Goal: Information Seeking & Learning: Learn about a topic

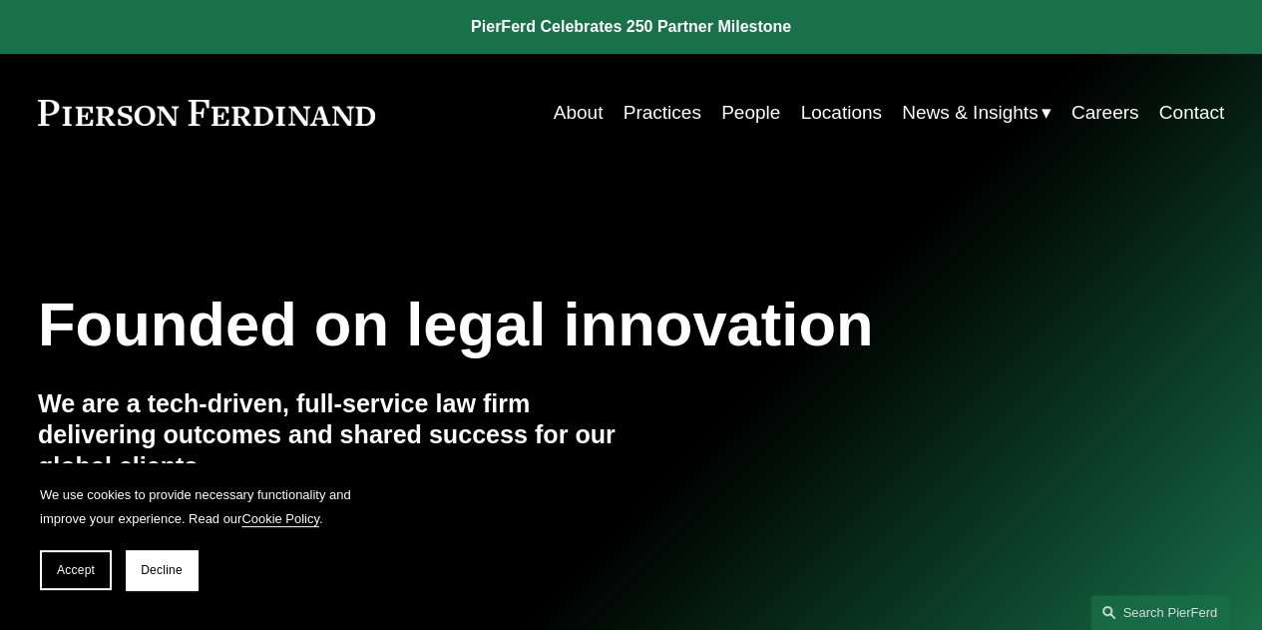
click at [763, 115] on link "People" at bounding box center [751, 113] width 59 height 38
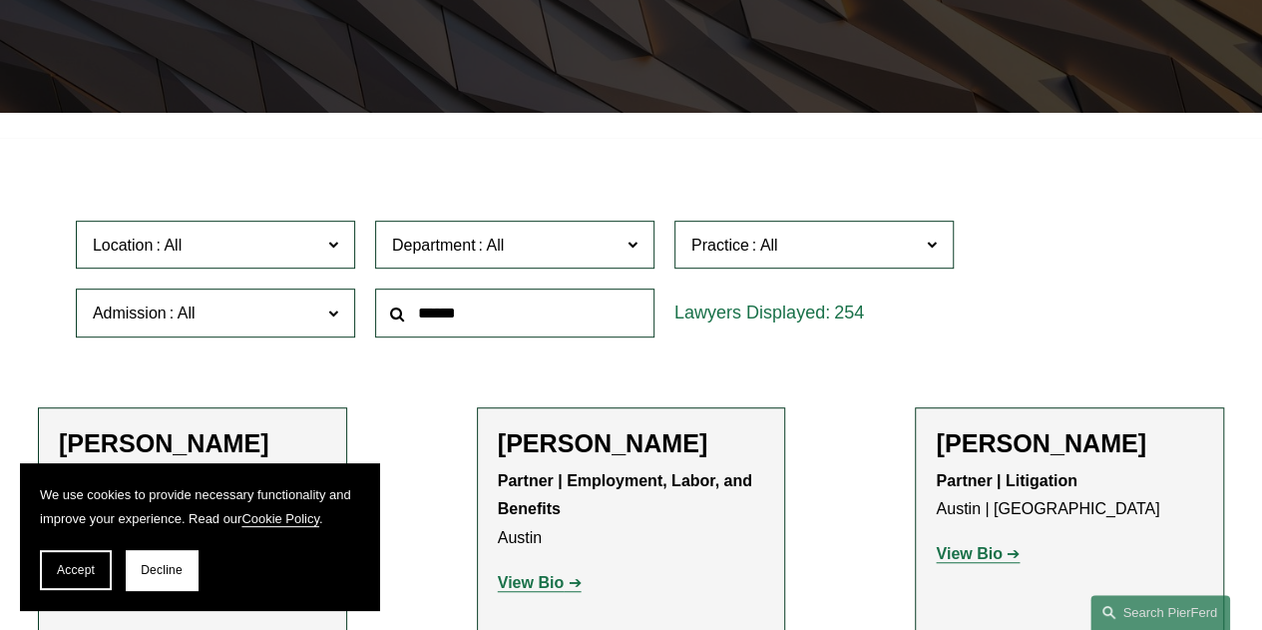
scroll to position [399, 0]
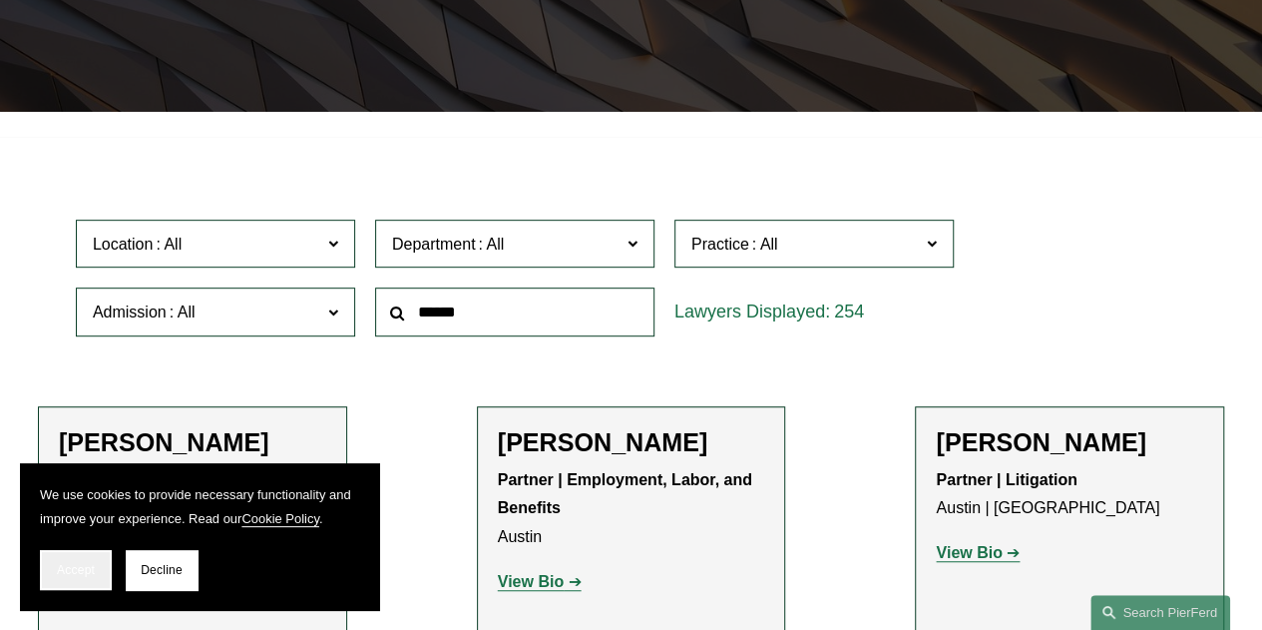
click at [86, 559] on button "Accept" at bounding box center [76, 570] width 72 height 40
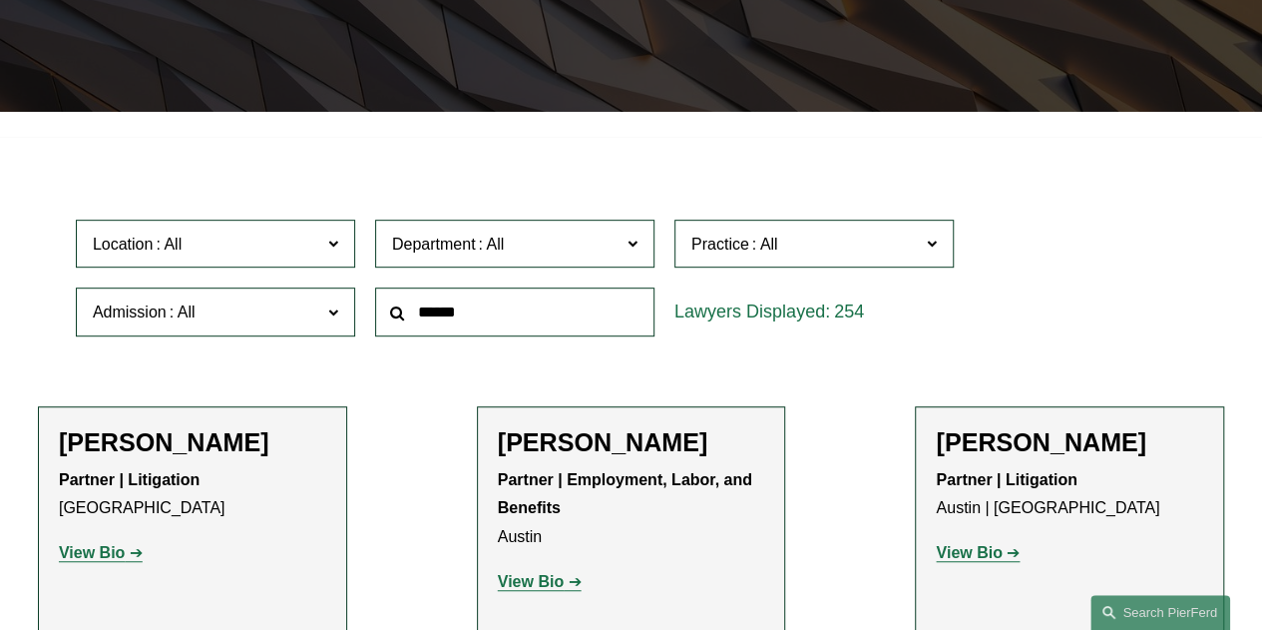
click at [456, 329] on input "text" at bounding box center [514, 311] width 279 height 49
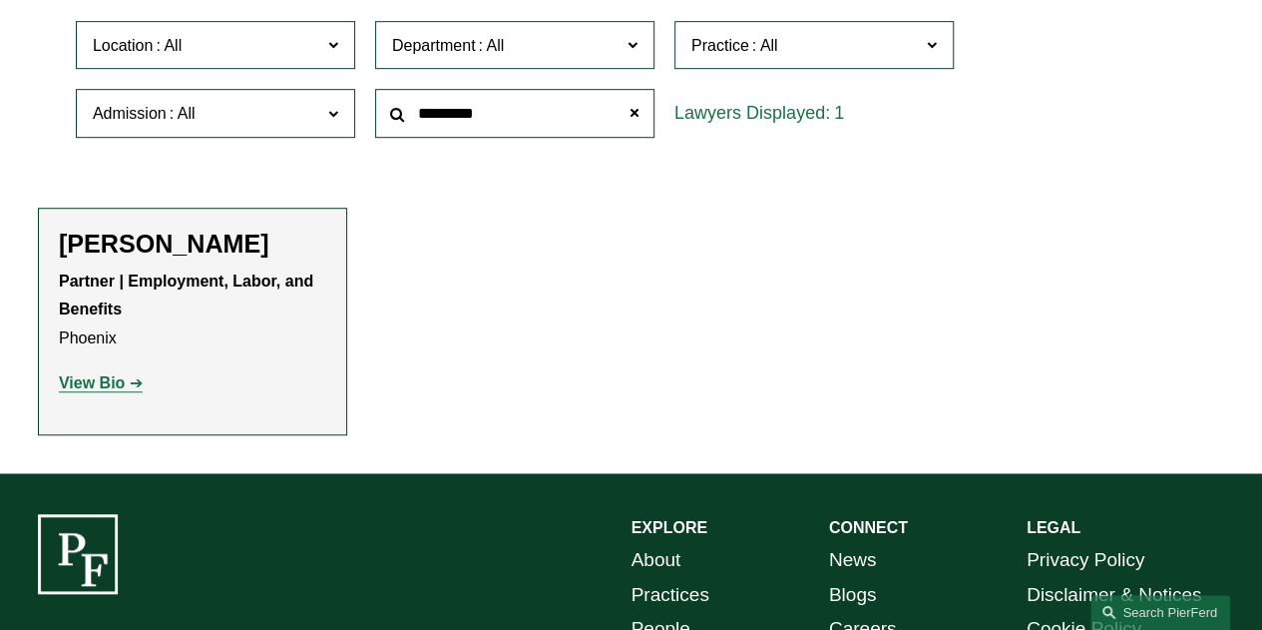
scroll to position [599, 0]
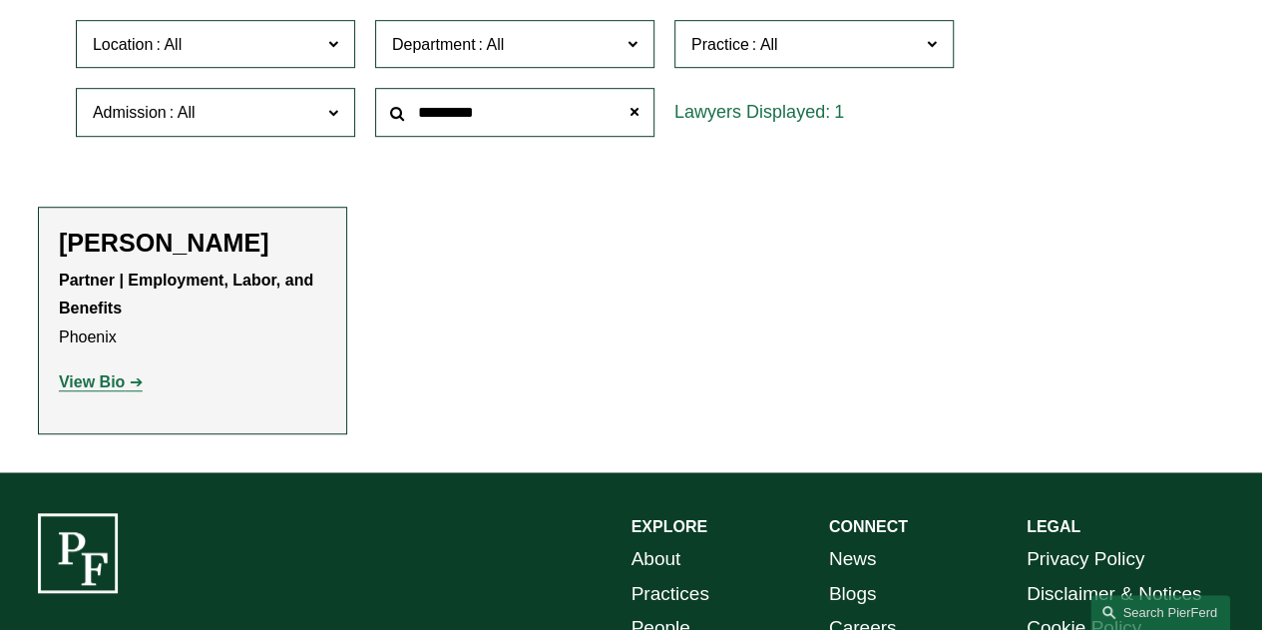
type input "*********"
click at [91, 383] on strong "View Bio" at bounding box center [92, 381] width 66 height 17
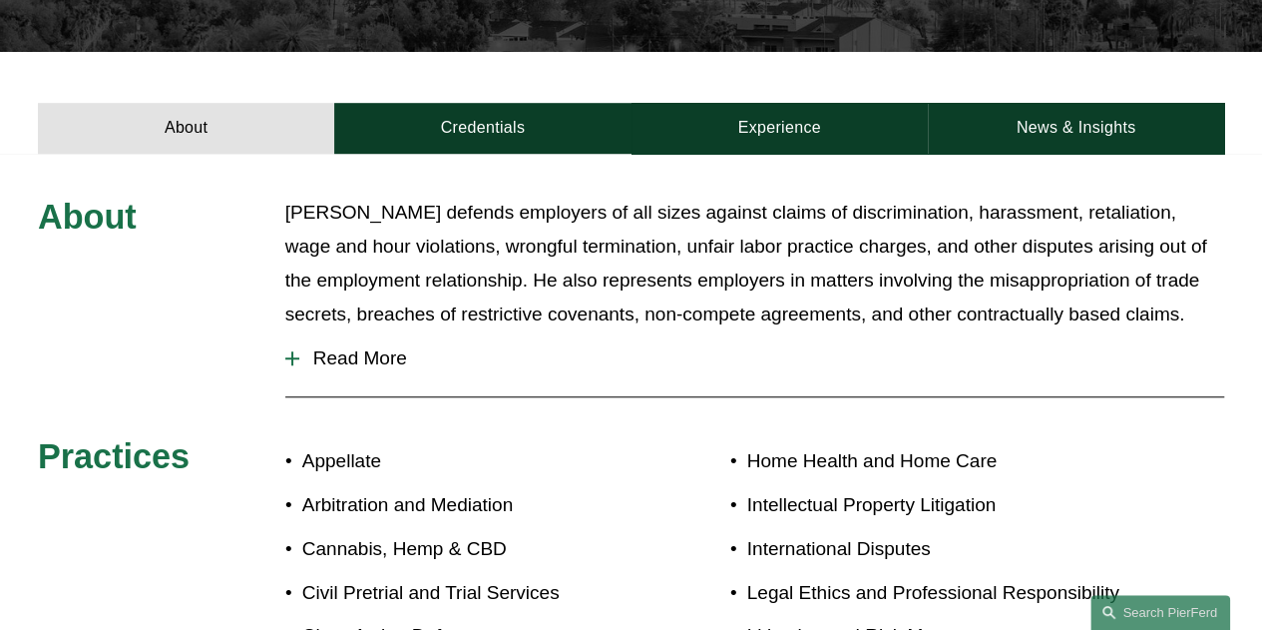
scroll to position [628, 0]
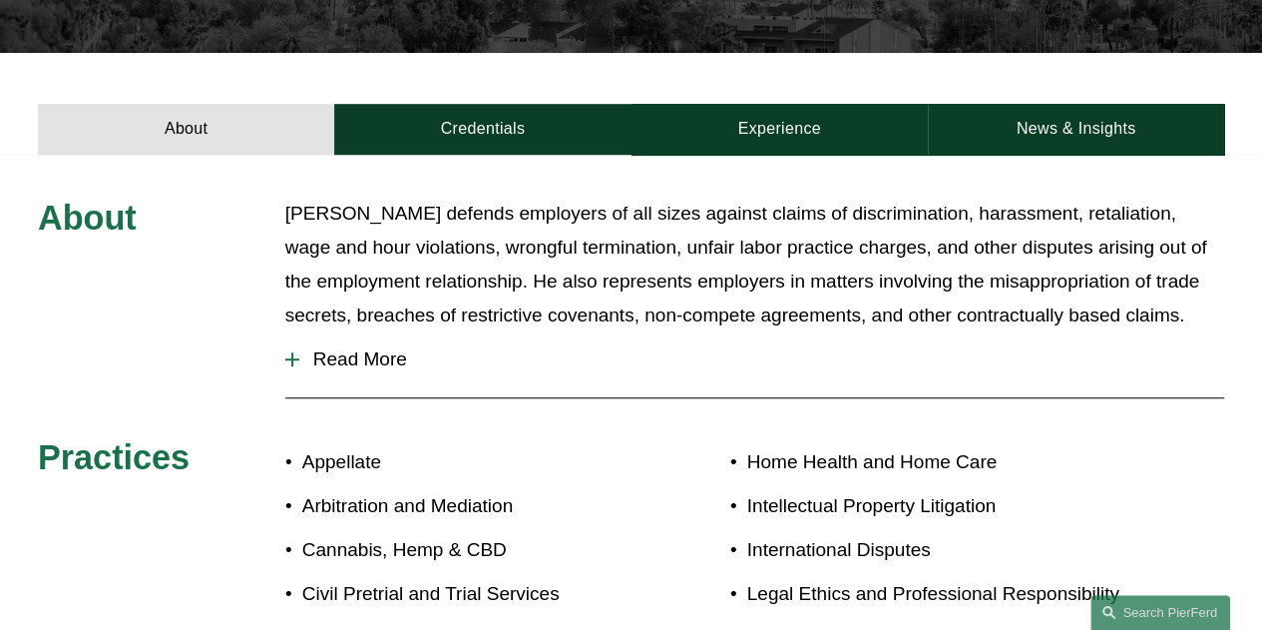
click at [291, 333] on button "Read More" at bounding box center [754, 359] width 939 height 52
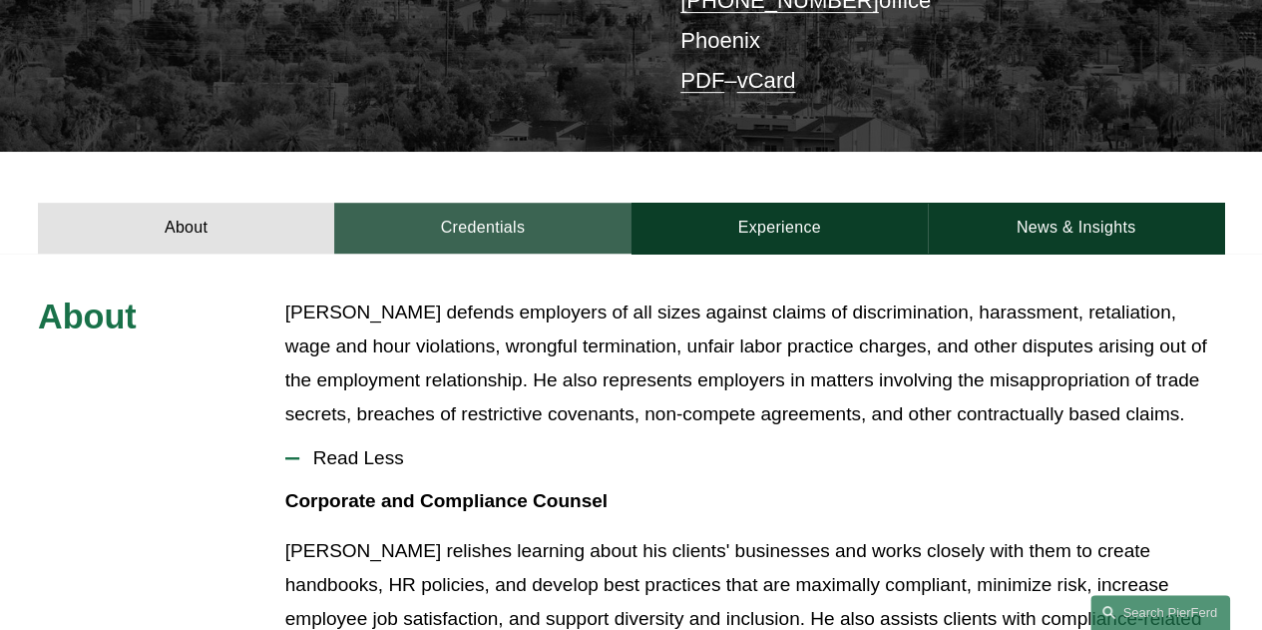
scroll to position [528, 0]
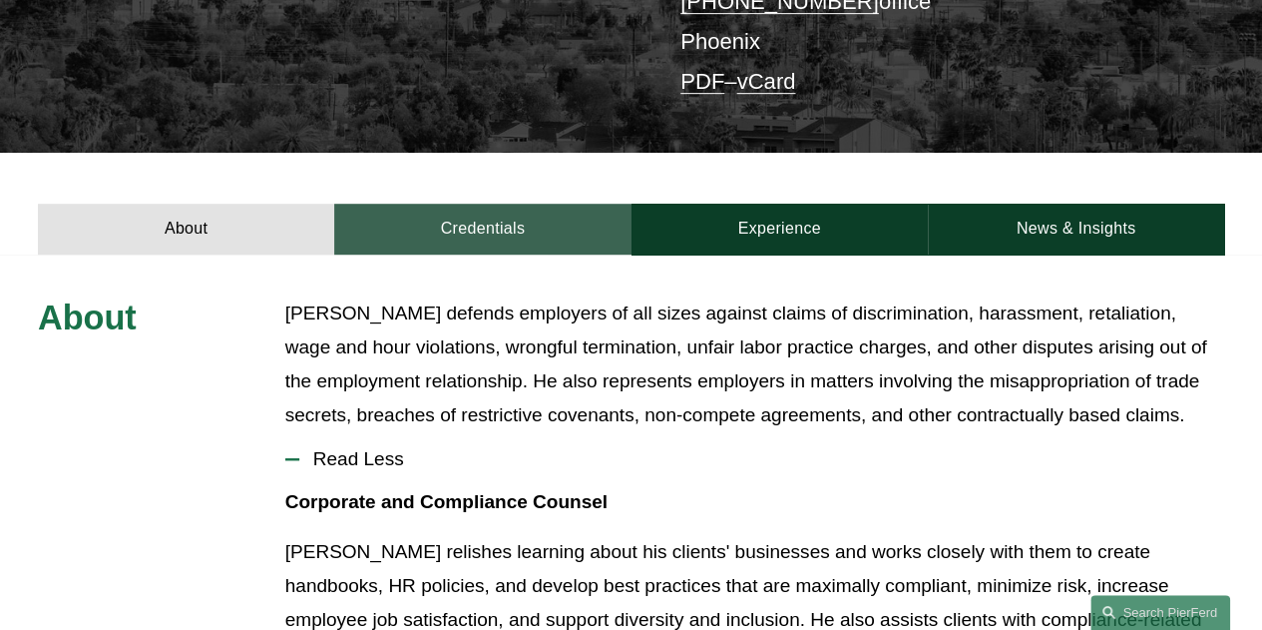
click at [501, 204] on link "Credentials" at bounding box center [482, 229] width 296 height 51
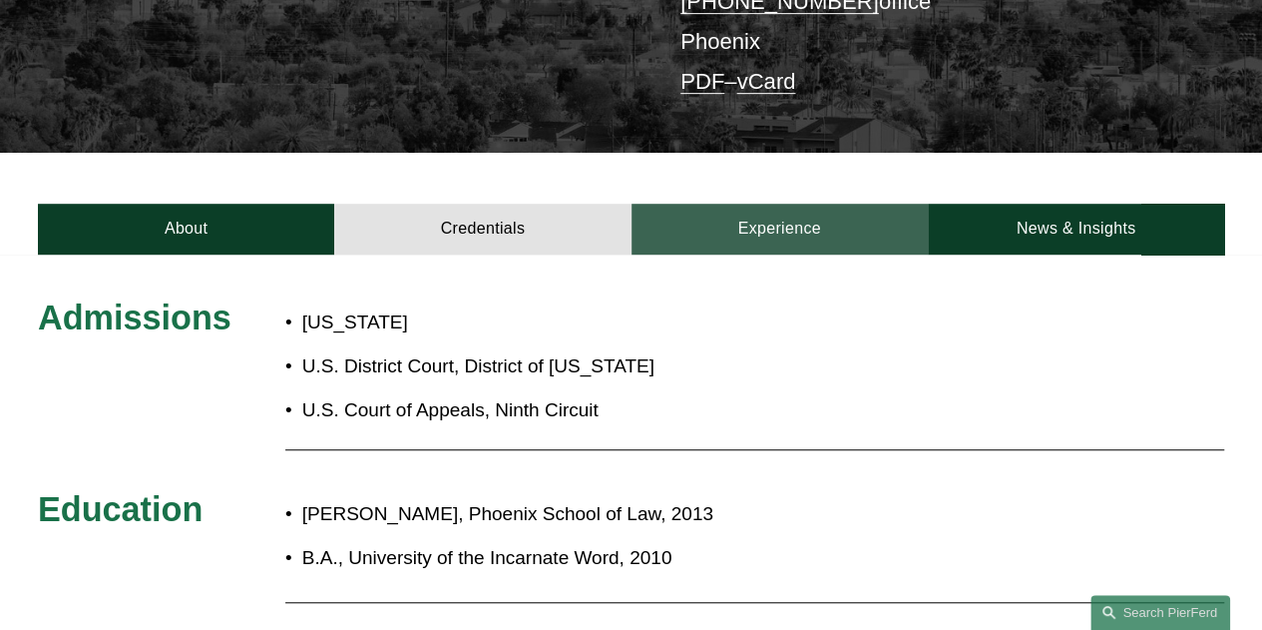
click at [770, 204] on link "Experience" at bounding box center [780, 229] width 296 height 51
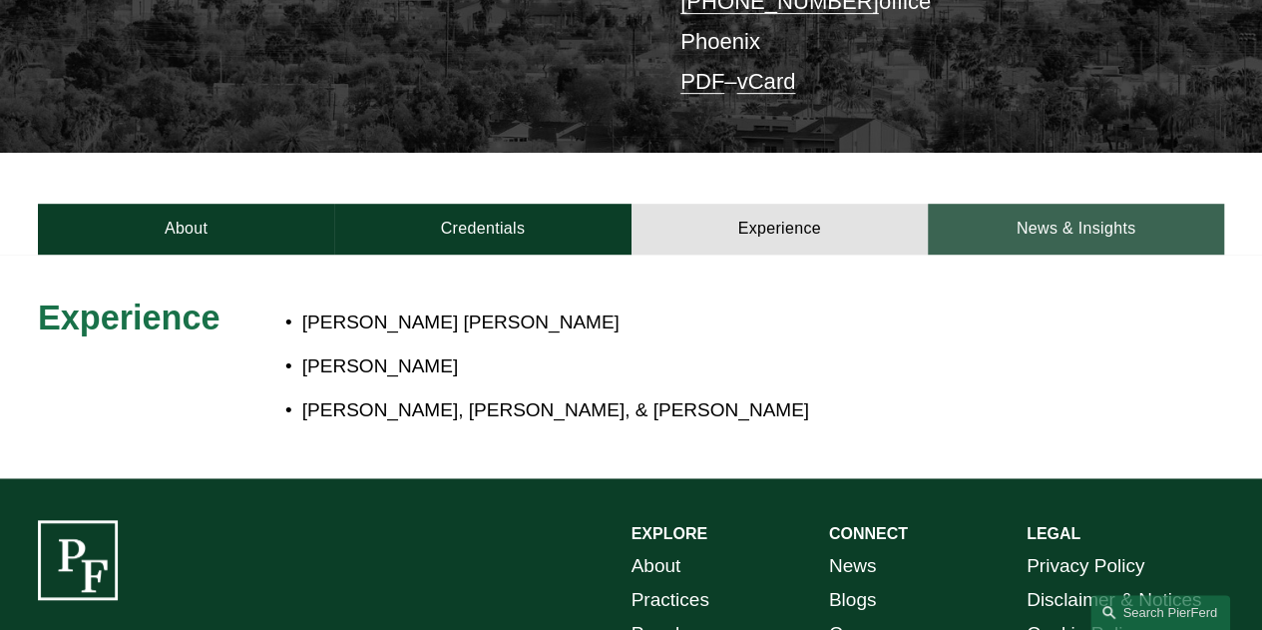
click at [1035, 204] on link "News & Insights" at bounding box center [1076, 229] width 296 height 51
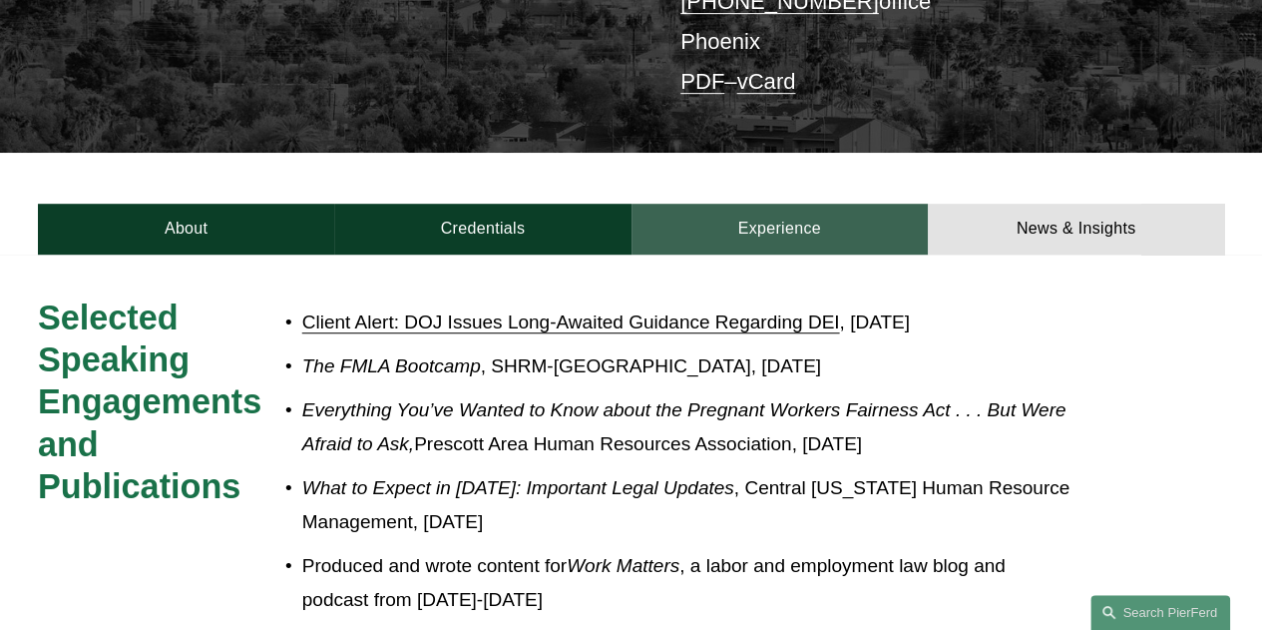
click at [847, 204] on link "Experience" at bounding box center [780, 229] width 296 height 51
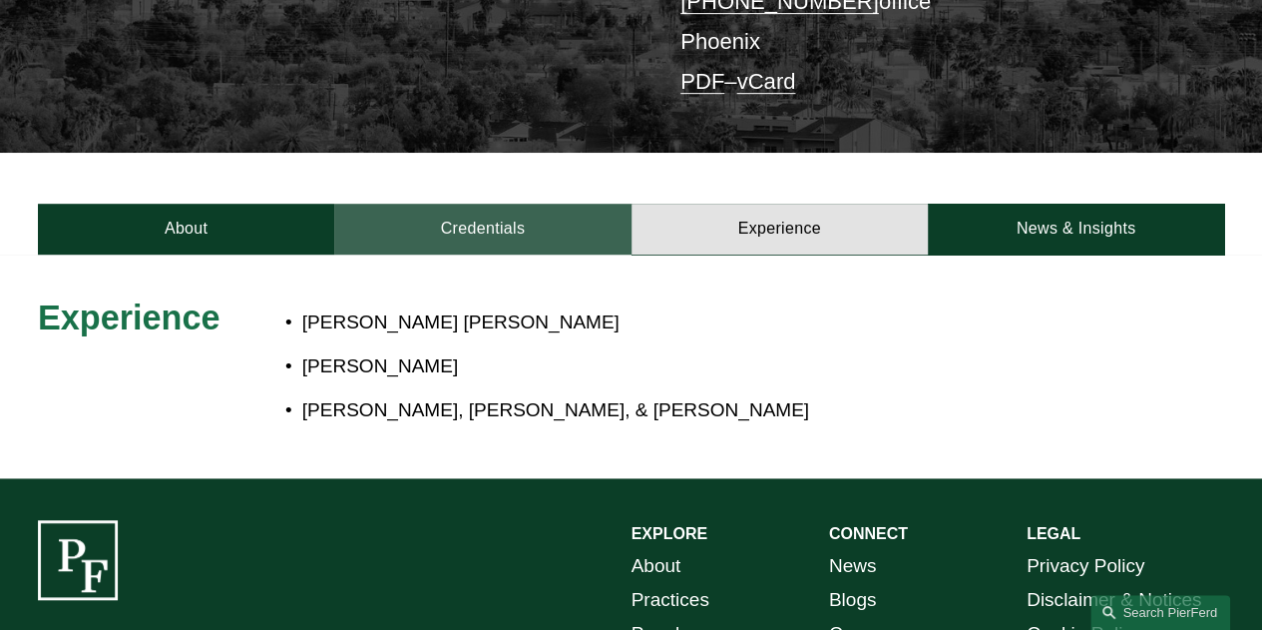
click at [522, 204] on link "Credentials" at bounding box center [482, 229] width 296 height 51
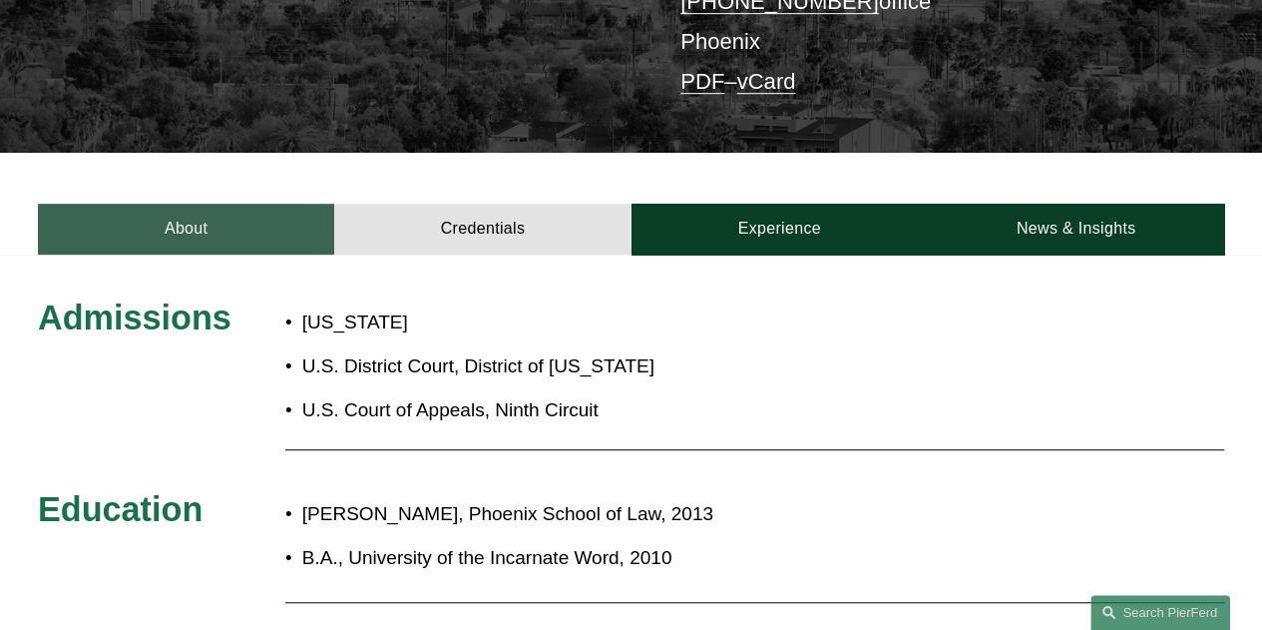
click at [245, 204] on link "About" at bounding box center [186, 229] width 296 height 51
